Goal: Task Accomplishment & Management: Manage account settings

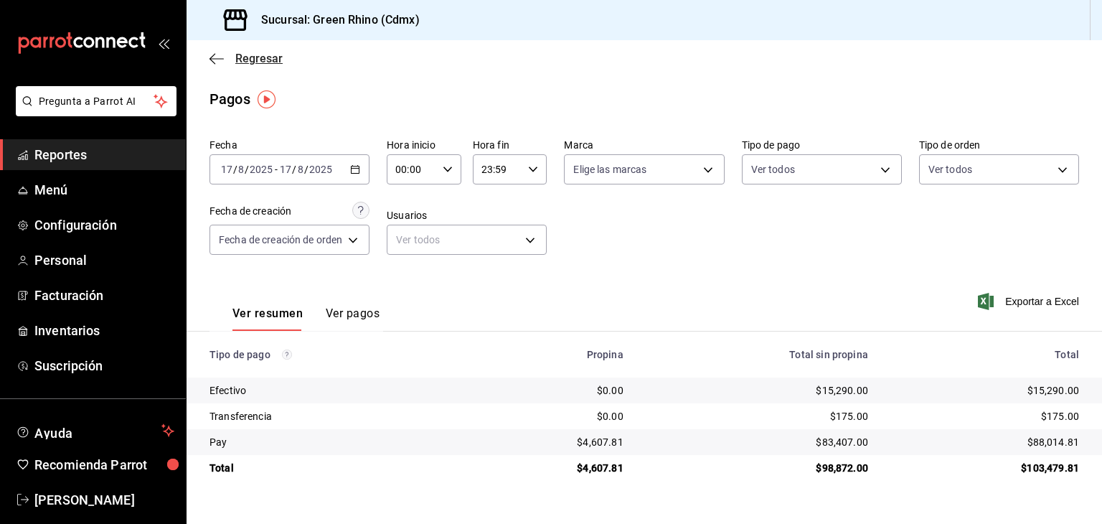
click at [242, 57] on span "Regresar" at bounding box center [258, 59] width 47 height 14
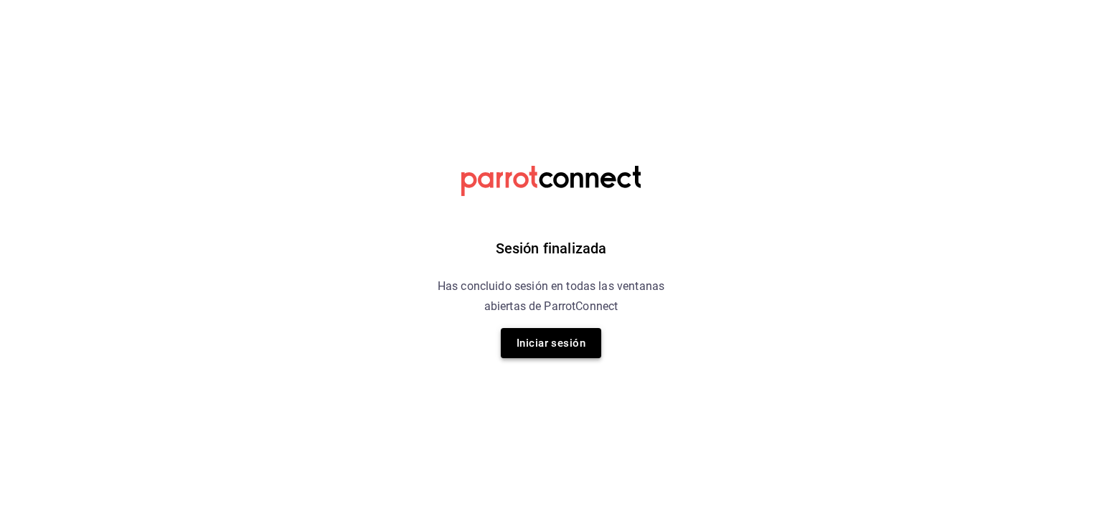
click at [580, 339] on button "Iniciar sesión" at bounding box center [551, 343] width 100 height 30
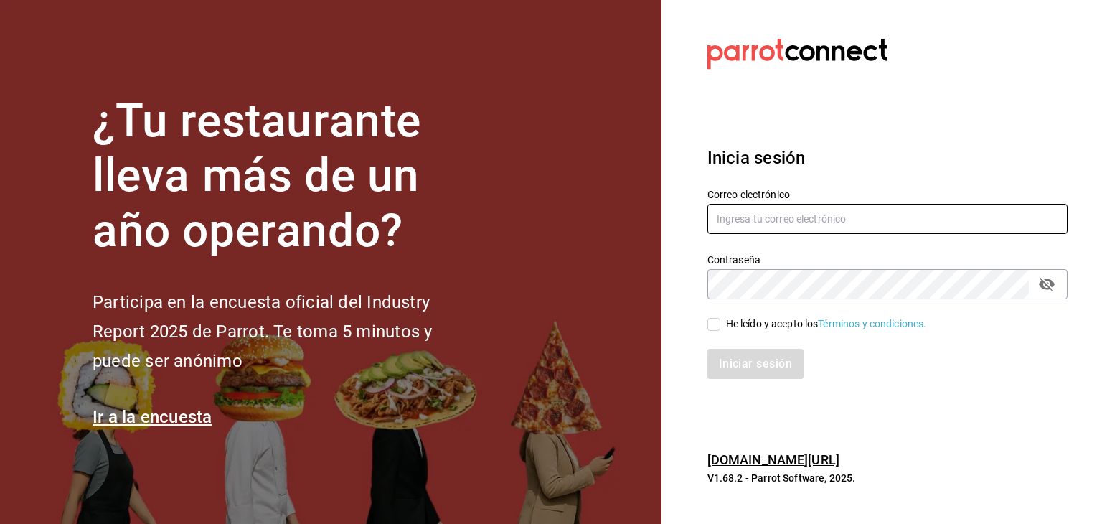
type input "[PERSON_NAME][EMAIL_ADDRESS][DOMAIN_NAME]"
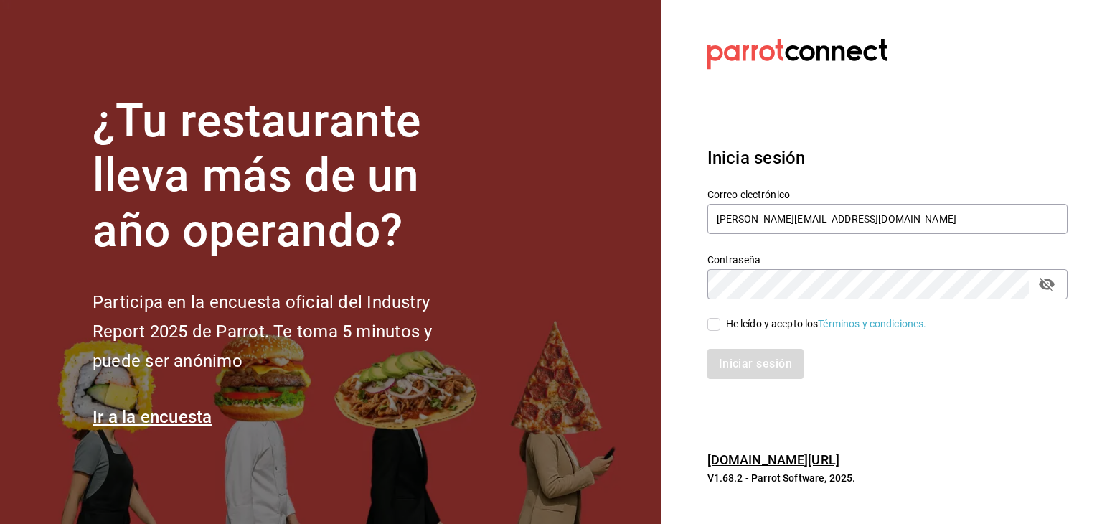
click at [712, 325] on input "He leído y acepto los Términos y condiciones." at bounding box center [713, 324] width 13 height 13
checkbox input "true"
click at [740, 368] on button "Iniciar sesión" at bounding box center [756, 364] width 98 height 30
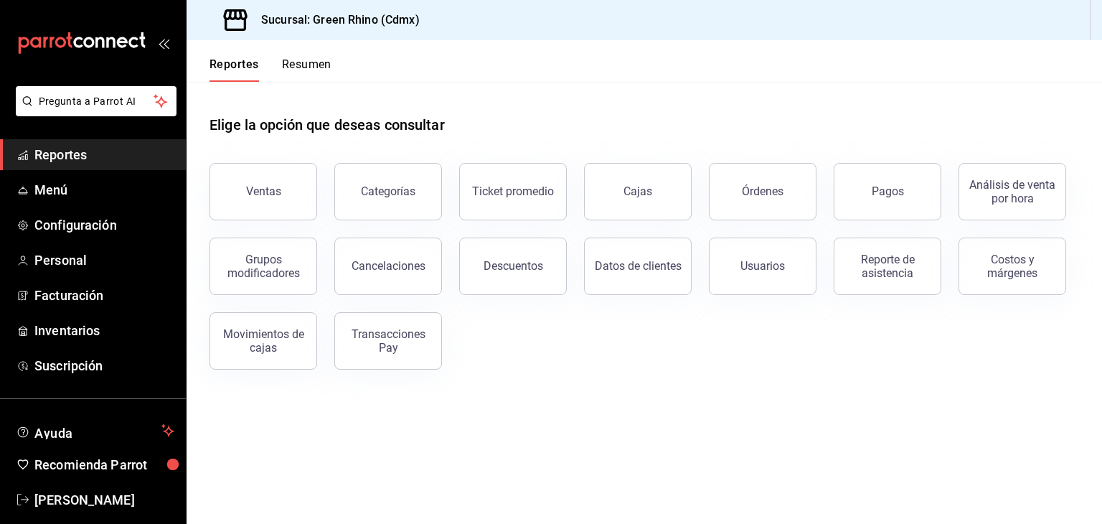
click at [310, 62] on button "Resumen" at bounding box center [306, 69] width 49 height 24
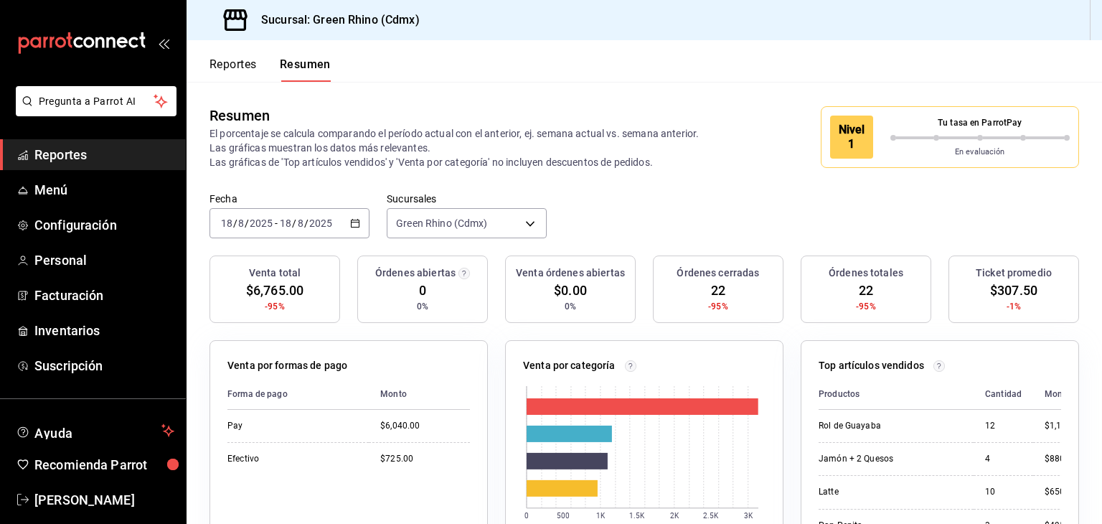
click at [915, 122] on p "Tu tasa en ParrotPay" at bounding box center [980, 122] width 180 height 13
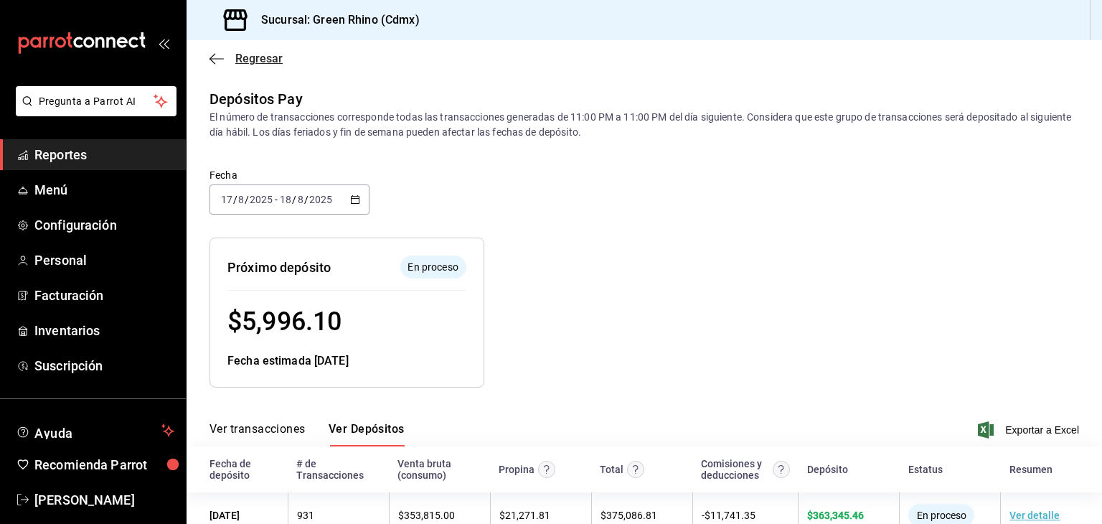
click at [214, 58] on icon "button" at bounding box center [216, 58] width 14 height 1
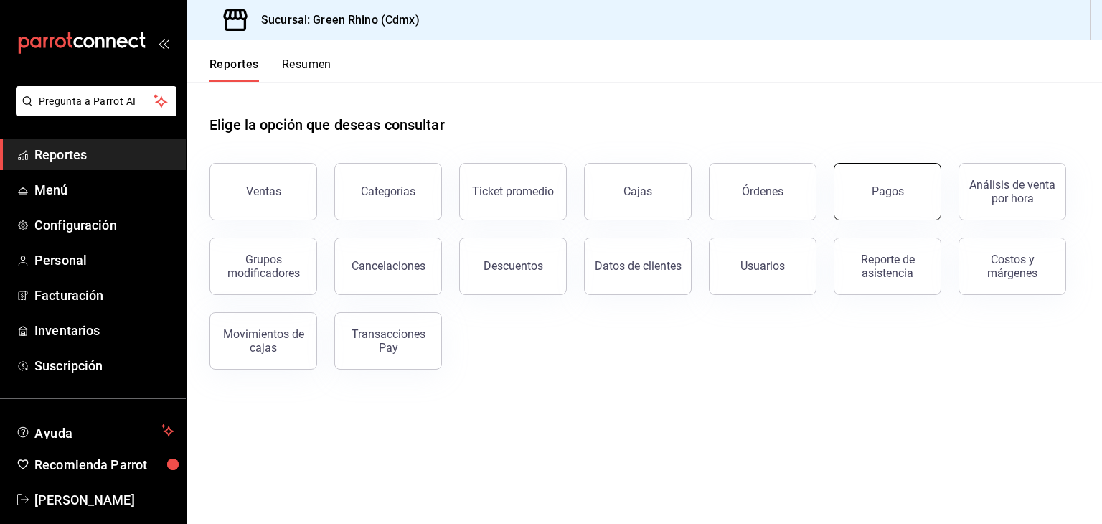
click at [889, 195] on div "Pagos" at bounding box center [888, 191] width 32 height 14
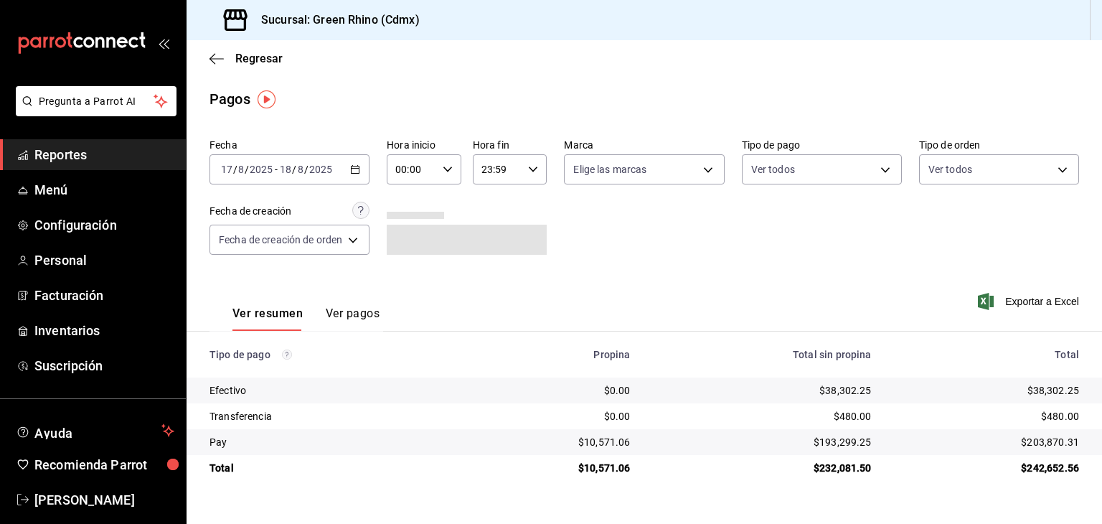
click at [257, 46] on div "Regresar" at bounding box center [644, 58] width 915 height 37
click at [248, 55] on span "Regresar" at bounding box center [258, 59] width 47 height 14
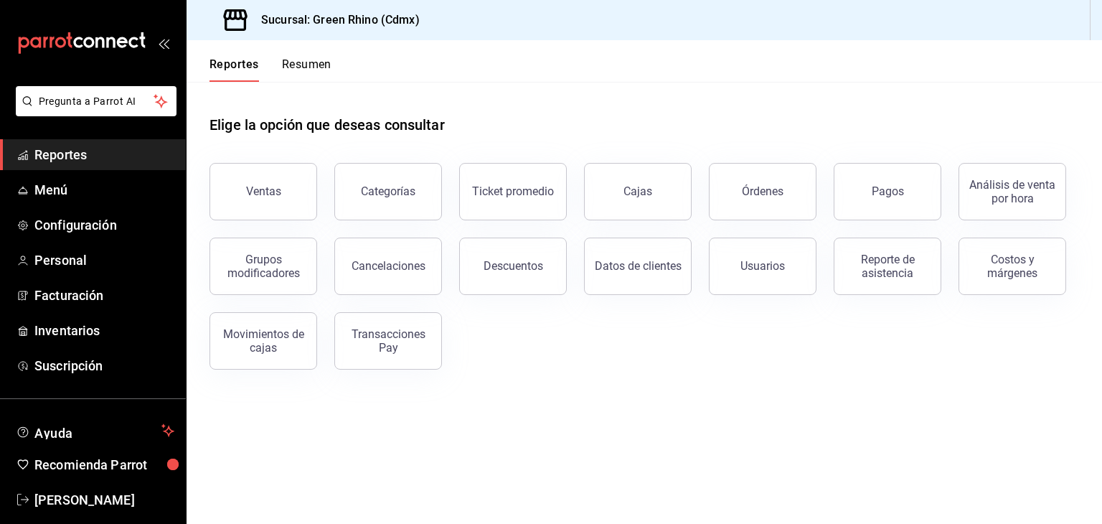
click at [304, 65] on button "Resumen" at bounding box center [306, 69] width 49 height 24
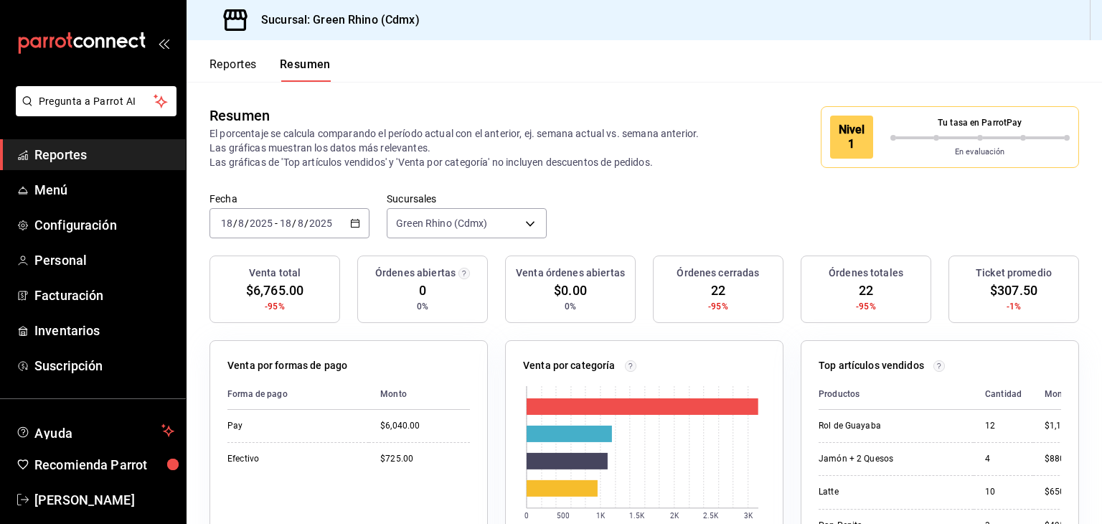
click at [870, 136] on div "Nivel 1" at bounding box center [860, 136] width 60 height 43
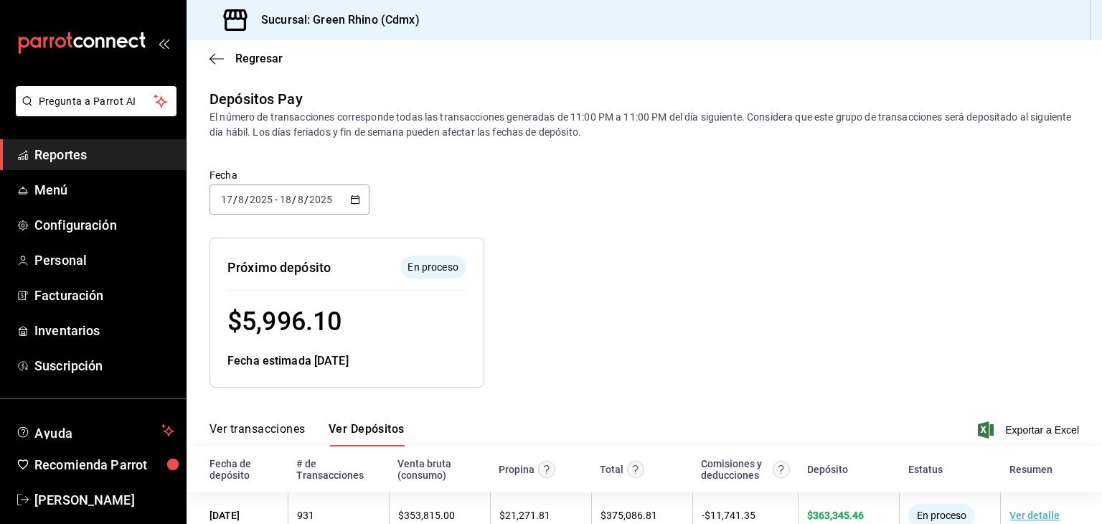
click at [270, 196] on input "2025" at bounding box center [261, 199] width 24 height 11
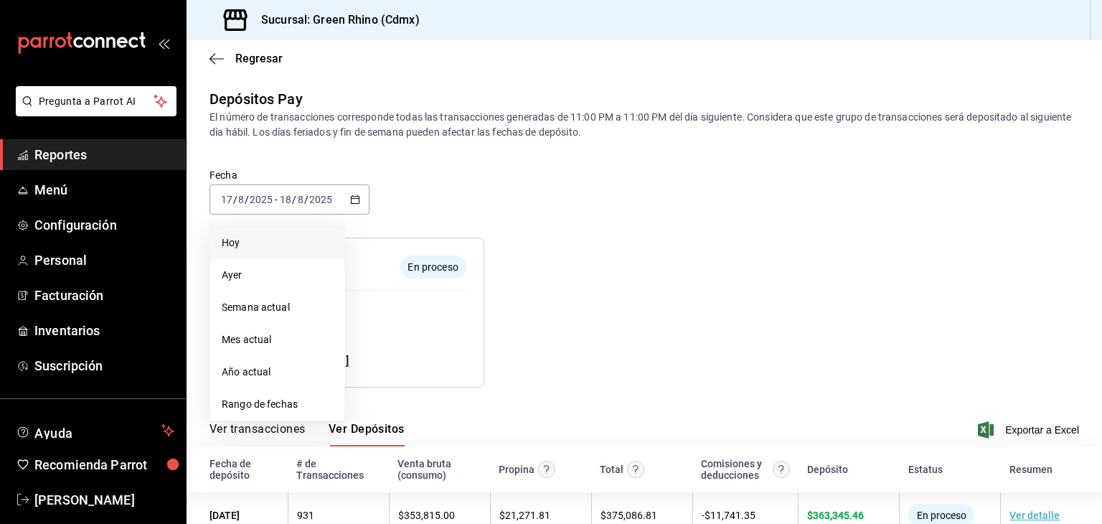
click at [268, 245] on span "Hoy" at bounding box center [277, 242] width 111 height 15
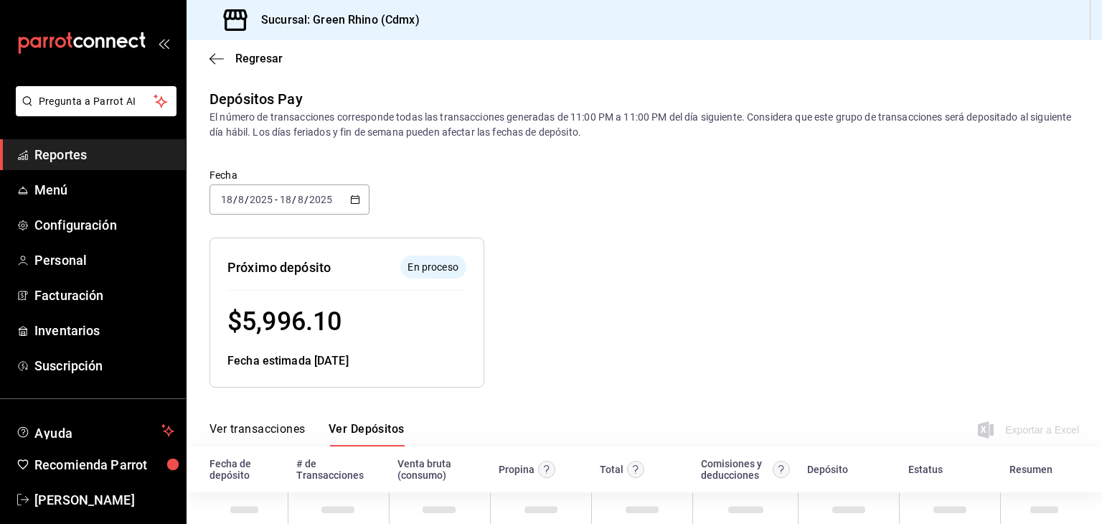
click at [473, 220] on div "Próximo depósito En proceso $ 5,996.10 Fecha estimada 19/08/25" at bounding box center [336, 300] width 298 height 173
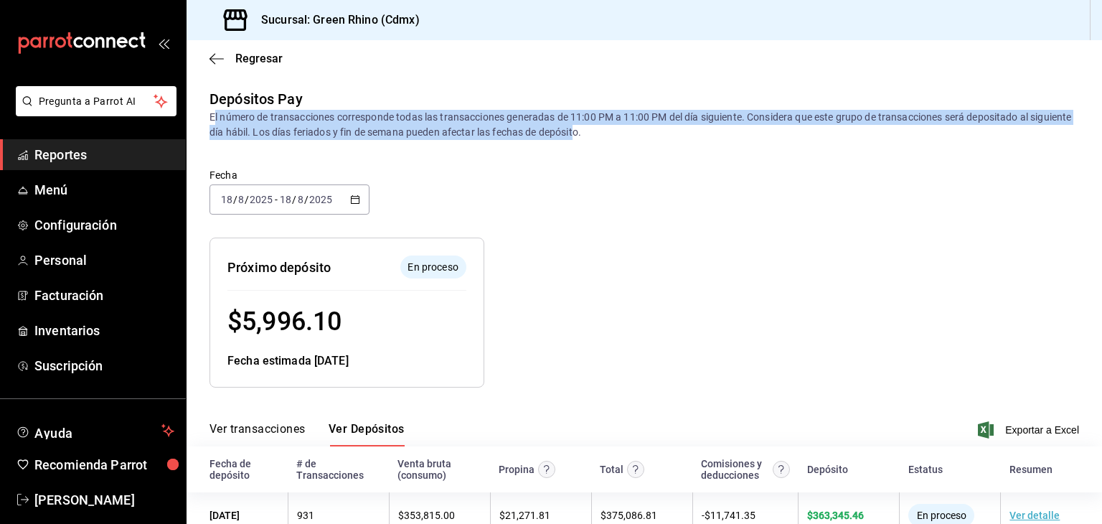
drag, startPoint x: 621, startPoint y: 136, endPoint x: 212, endPoint y: 118, distance: 408.6
click at [212, 118] on div "El número de transacciones corresponde todas las transacciones generadas de 11:…" at bounding box center [643, 125] width 869 height 30
click at [440, 133] on div "El número de transacciones corresponde todas las transacciones generadas de 11:…" at bounding box center [643, 125] width 869 height 30
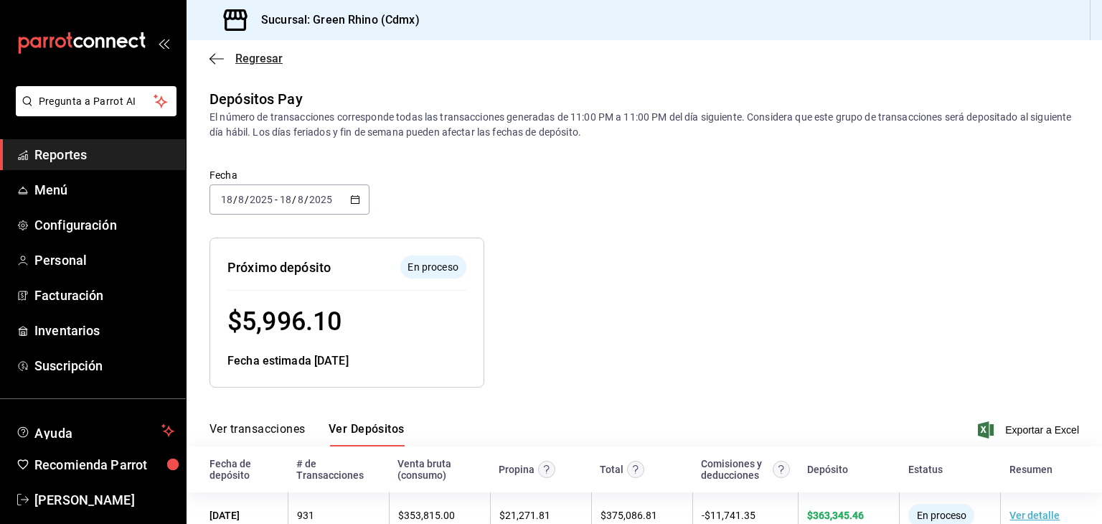
click at [230, 57] on span "Regresar" at bounding box center [245, 59] width 73 height 14
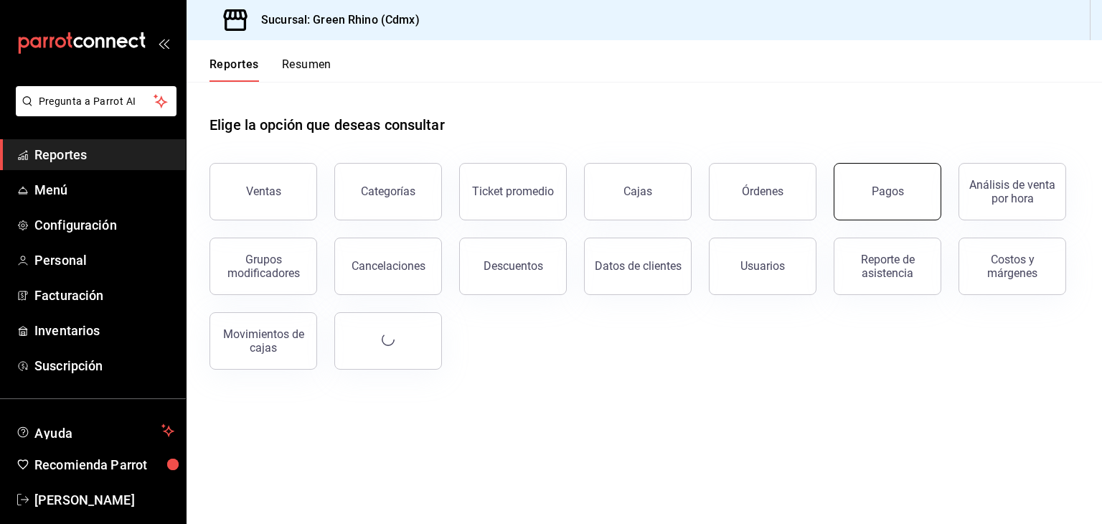
click at [872, 196] on button "Pagos" at bounding box center [888, 191] width 108 height 57
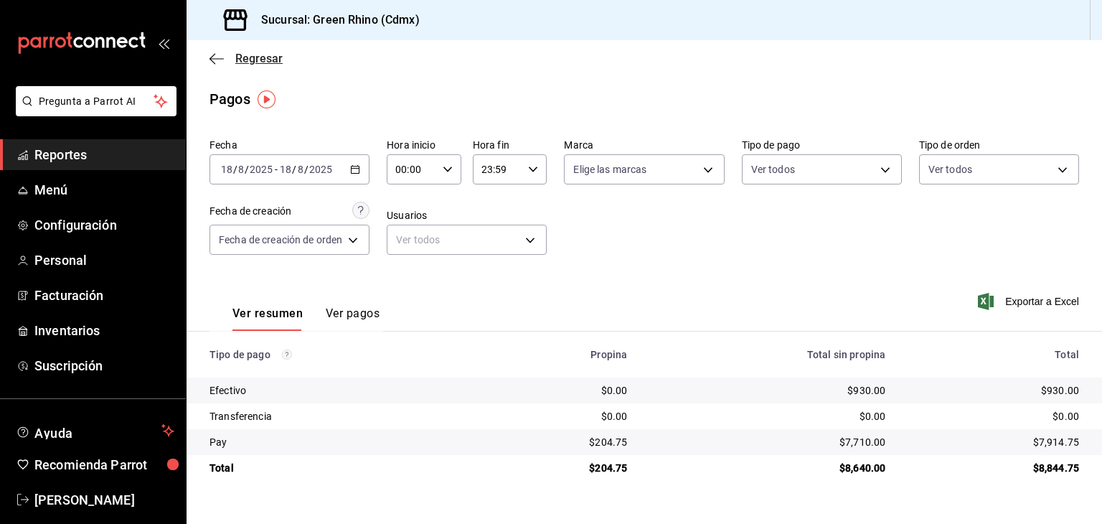
click at [240, 60] on span "Regresar" at bounding box center [258, 59] width 47 height 14
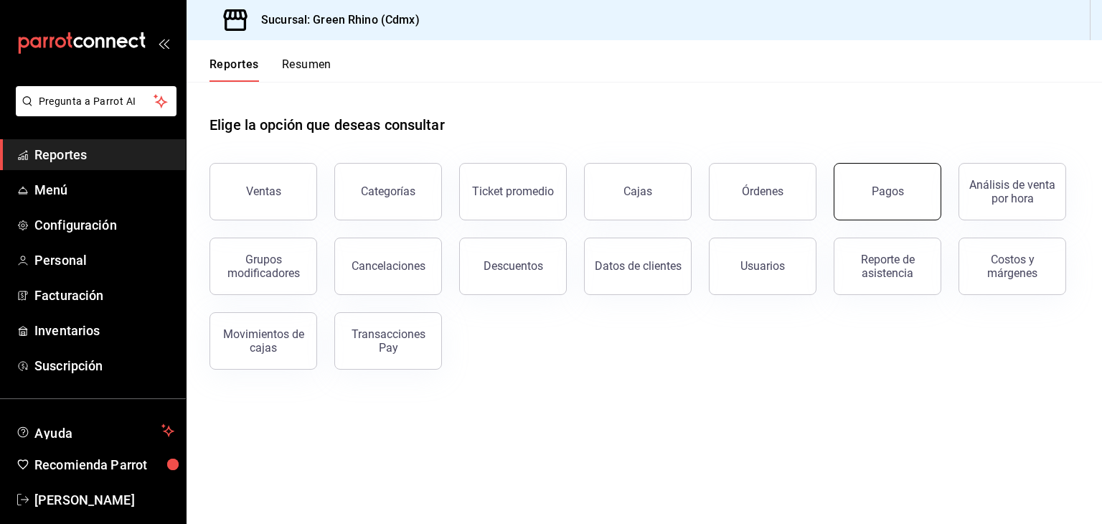
click at [894, 209] on button "Pagos" at bounding box center [888, 191] width 108 height 57
